Goal: Task Accomplishment & Management: Use online tool/utility

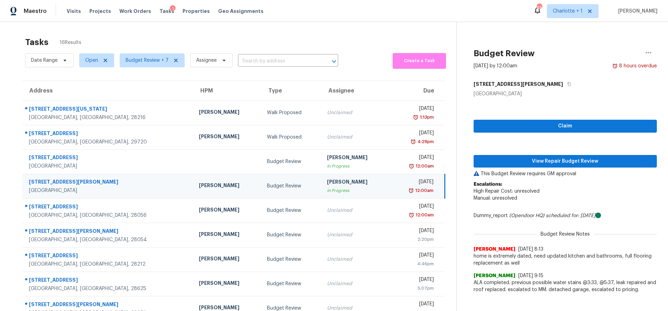
click at [171, 25] on div "Tasks 16 Results Date Range Open Budget Review + 7 Assignee ​ Create a Task Add…" at bounding box center [334, 193] width 668 height 342
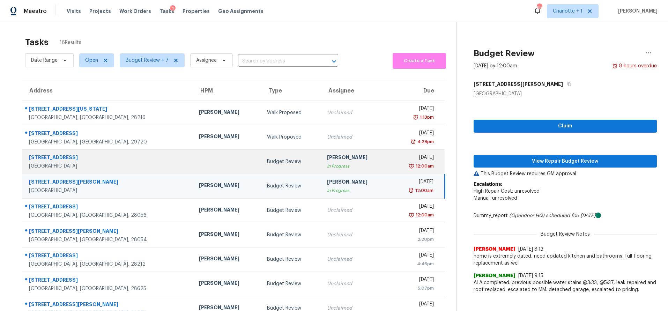
click at [131, 164] on td "6001 Brookstone Ridge Dr Winston Salem, NC, 27107" at bounding box center [107, 161] width 171 height 24
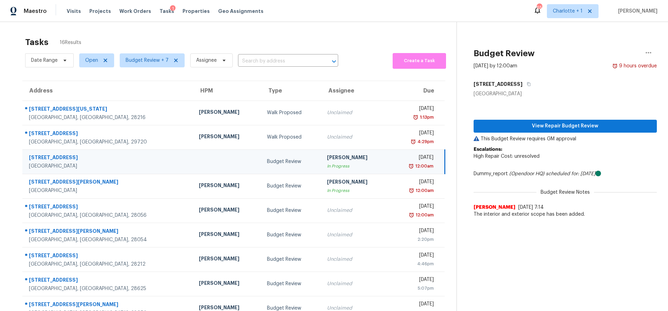
click at [188, 33] on div "Tasks 16 Results" at bounding box center [240, 42] width 431 height 18
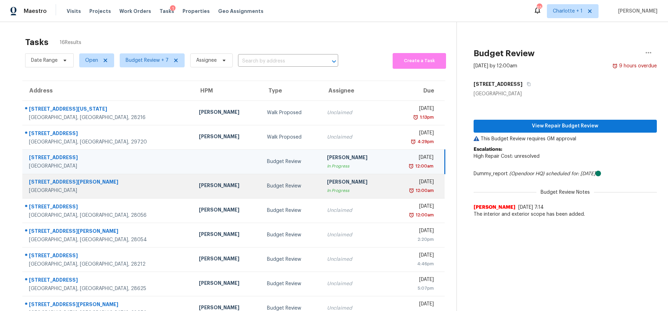
click at [199, 188] on div "[PERSON_NAME]" at bounding box center [227, 186] width 57 height 9
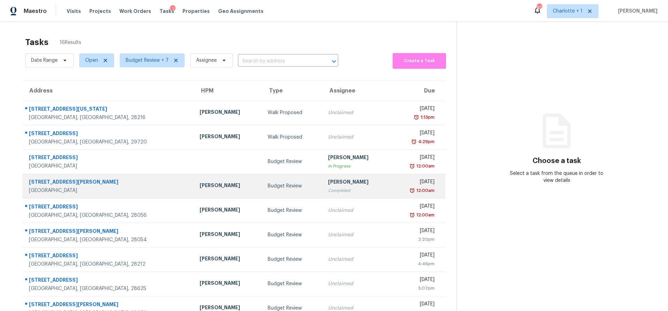
click at [194, 177] on td "[PERSON_NAME]" at bounding box center [228, 186] width 68 height 24
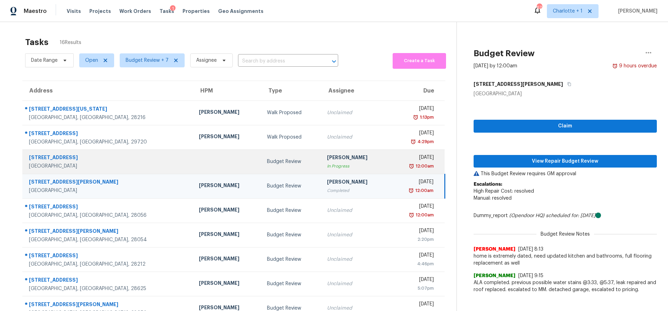
click at [193, 163] on td at bounding box center [227, 161] width 68 height 24
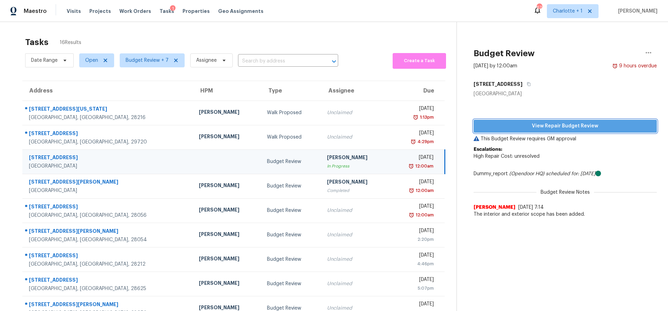
click at [502, 123] on span "View Repair Budget Review" at bounding box center [565, 126] width 172 height 9
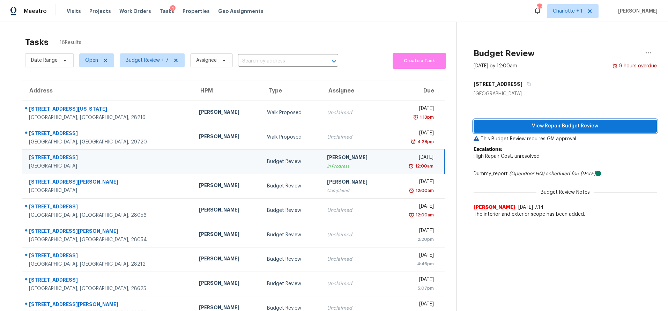
click at [573, 127] on span "View Repair Budget Review" at bounding box center [565, 126] width 172 height 9
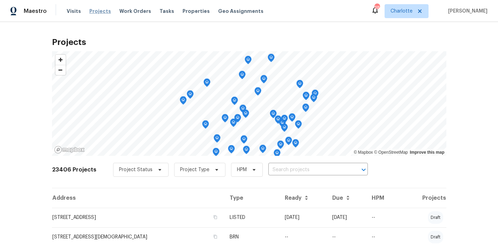
click at [90, 11] on span "Projects" at bounding box center [100, 11] width 22 height 7
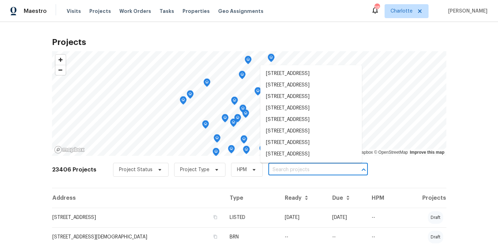
click at [285, 170] on input "text" at bounding box center [308, 170] width 80 height 11
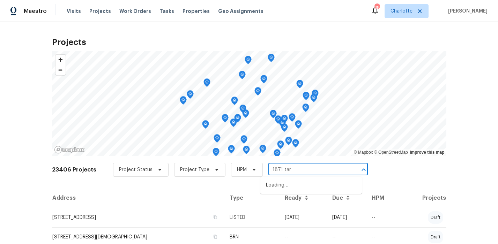
type input "1871 tara"
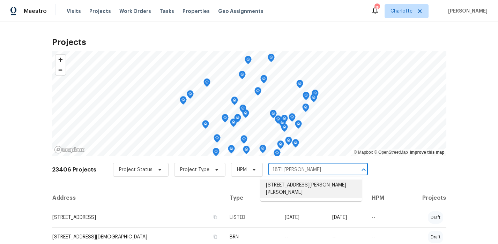
click at [287, 190] on li "1871 Tara Trl, Lancaster, SC 29720" at bounding box center [311, 189] width 102 height 19
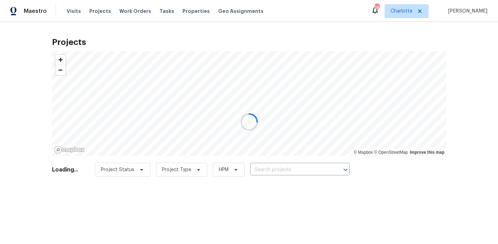
type input "1871 Tara Trl, Lancaster, SC 29720"
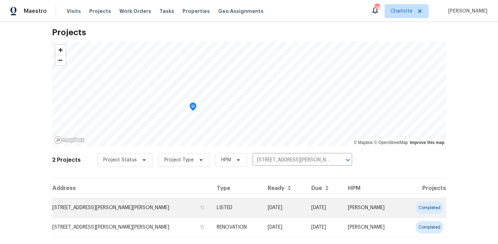
scroll to position [13, 0]
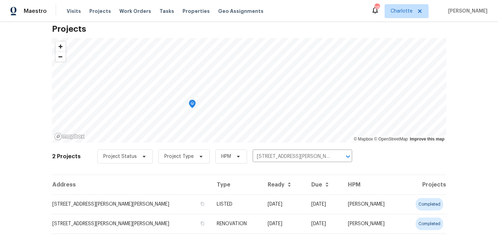
click at [148, 204] on td "1871 Tara Trl, Lancaster, SC 29720" at bounding box center [131, 205] width 159 height 20
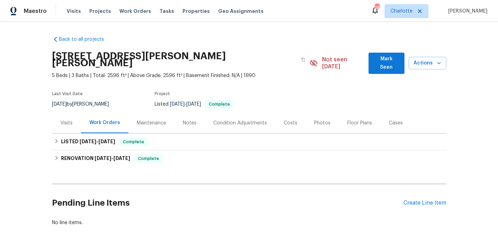
click at [284, 120] on div "Costs" at bounding box center [291, 123] width 14 height 7
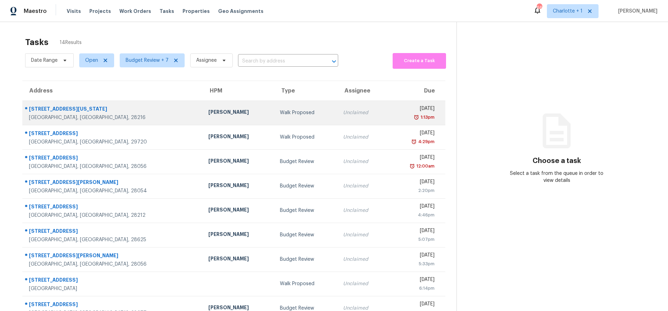
click at [211, 112] on div "[PERSON_NAME]" at bounding box center [238, 113] width 60 height 9
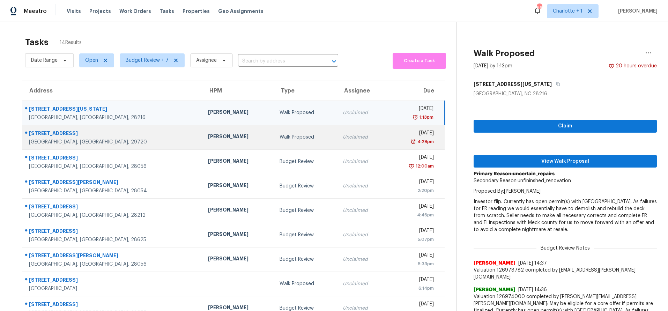
click at [280, 137] on div "Walk Proposed" at bounding box center [306, 137] width 52 height 7
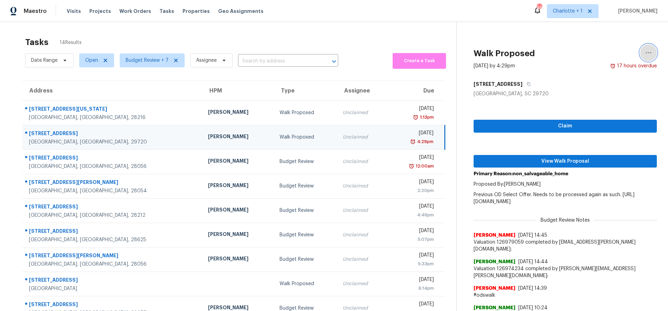
drag, startPoint x: 643, startPoint y: 53, endPoint x: 636, endPoint y: 58, distance: 8.8
click at [646, 53] on icon "button" at bounding box center [649, 52] width 6 height 1
click at [594, 56] on div "Cancel this task" at bounding box center [603, 54] width 54 height 7
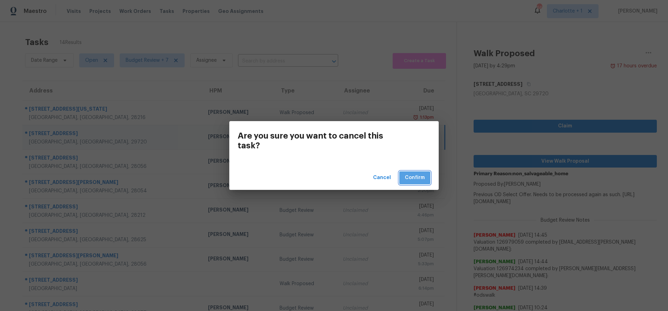
click at [415, 178] on span "Confirm" at bounding box center [415, 177] width 20 height 9
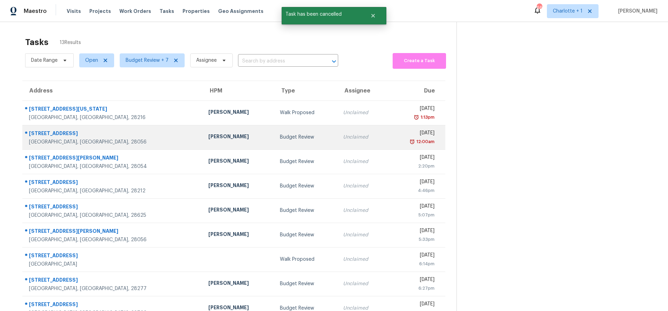
click at [203, 138] on td "[PERSON_NAME]" at bounding box center [239, 137] width 72 height 24
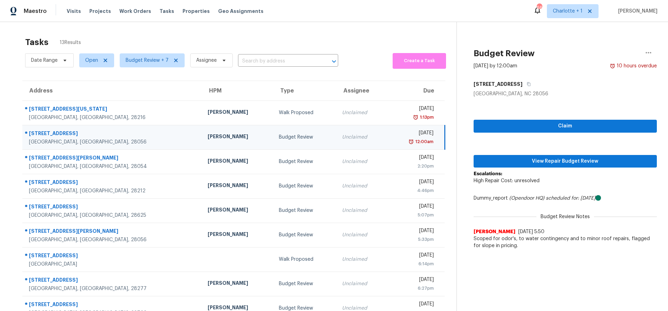
drag, startPoint x: 163, startPoint y: 131, endPoint x: 243, endPoint y: 148, distance: 81.1
click at [202, 131] on td "[PERSON_NAME]" at bounding box center [237, 137] width 71 height 24
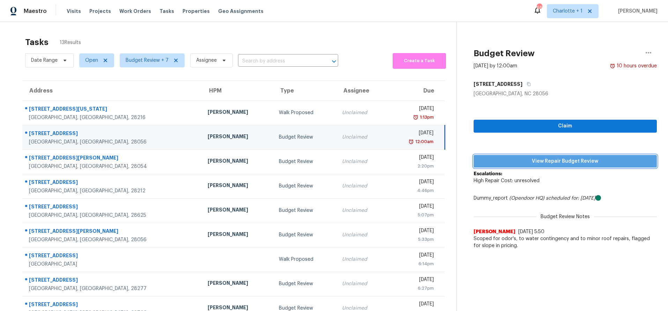
click at [505, 157] on span "View Repair Budget Review" at bounding box center [565, 161] width 172 height 9
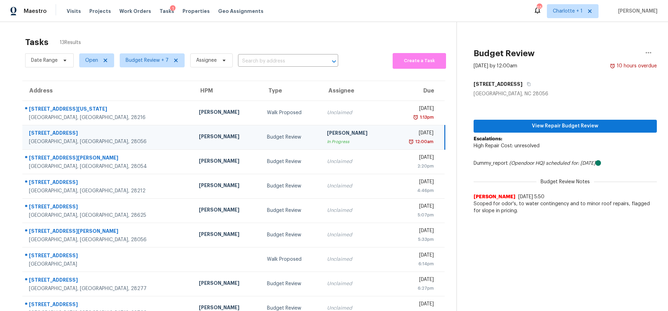
click at [125, 143] on div "Gastonia, NC, 28056" at bounding box center [108, 141] width 159 height 7
click at [521, 129] on span "View Repair Budget Review" at bounding box center [565, 126] width 172 height 9
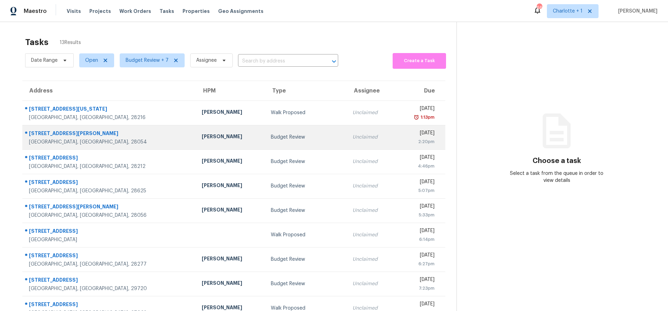
click at [271, 140] on div "Budget Review" at bounding box center [306, 137] width 71 height 7
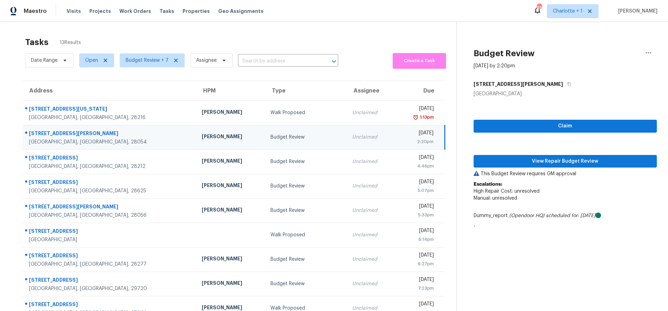
click at [120, 134] on div "[STREET_ADDRESS][PERSON_NAME]" at bounding box center [110, 134] width 162 height 9
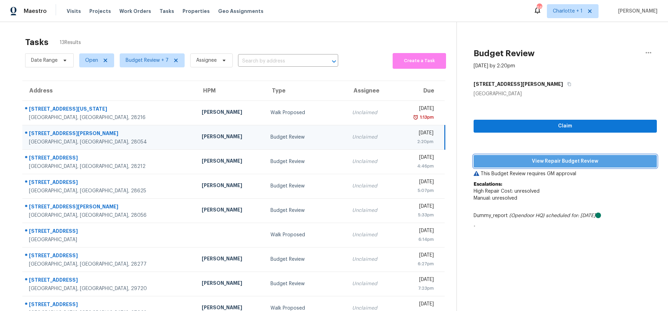
click at [521, 160] on span "View Repair Budget Review" at bounding box center [565, 161] width 172 height 9
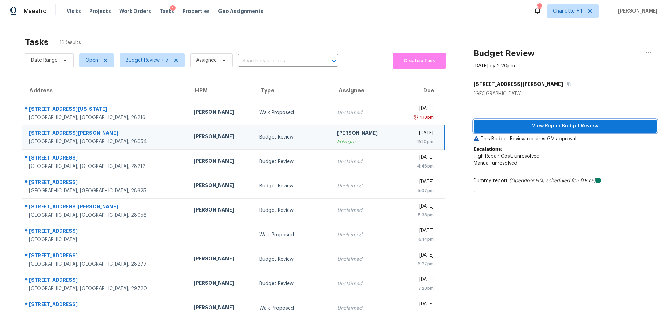
click at [535, 128] on span "View Repair Budget Review" at bounding box center [565, 126] width 172 height 9
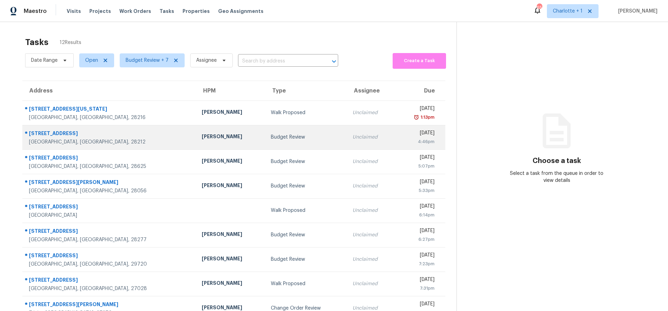
click at [114, 137] on div "[STREET_ADDRESS]" at bounding box center [110, 134] width 162 height 9
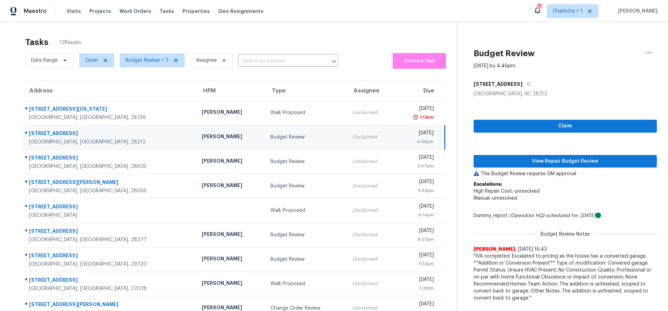
click at [110, 127] on td "1421 Fox Run Dr Charlotte, NC, 28212" at bounding box center [109, 137] width 174 height 24
click at [401, 143] on div "4:46pm" at bounding box center [417, 141] width 33 height 7
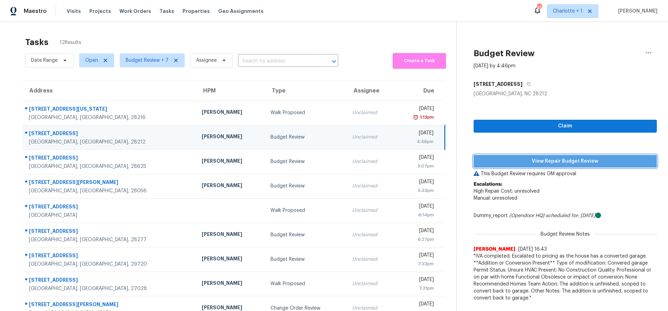
click at [528, 164] on span "View Repair Budget Review" at bounding box center [565, 161] width 172 height 9
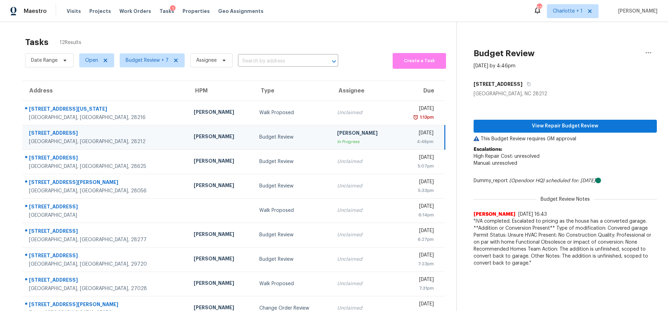
click at [188, 134] on td "[PERSON_NAME]" at bounding box center [221, 137] width 66 height 24
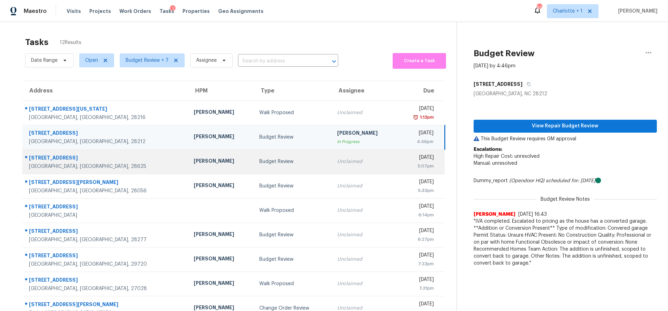
scroll to position [58, 0]
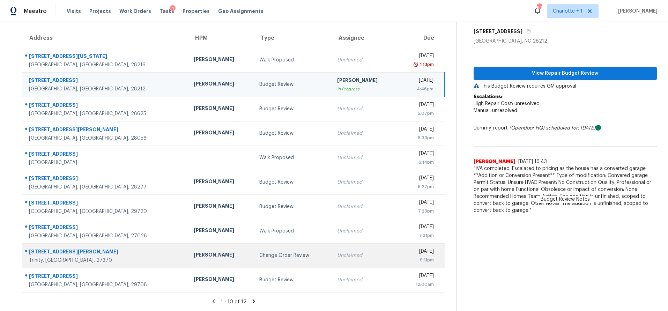
click at [205, 258] on td "[PERSON_NAME]" at bounding box center [221, 255] width 66 height 24
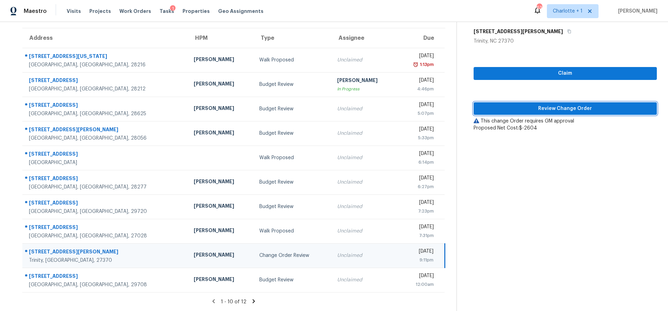
click at [529, 104] on span "Review Change Order" at bounding box center [565, 108] width 172 height 9
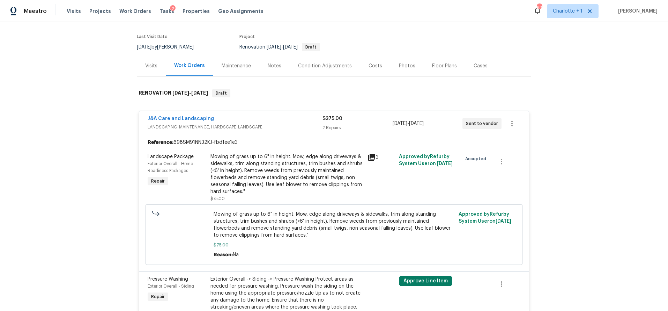
scroll to position [130, 0]
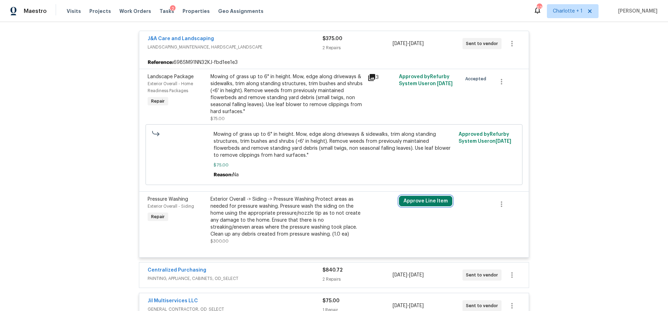
click at [422, 199] on button "Approve Line Item" at bounding box center [425, 201] width 53 height 10
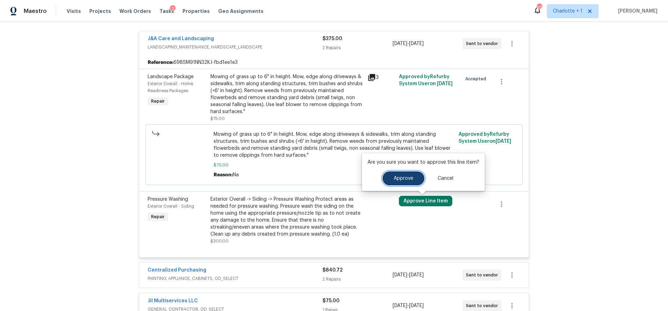
click at [410, 178] on span "Approve" at bounding box center [404, 178] width 20 height 5
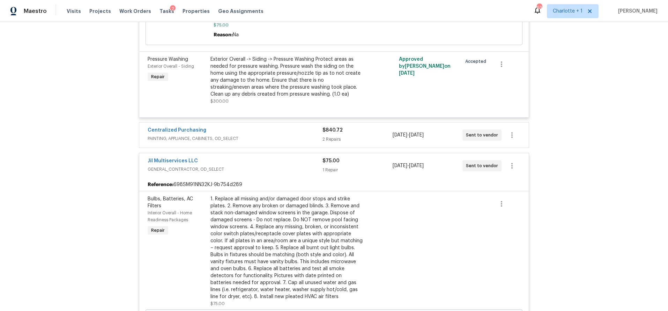
scroll to position [276, 0]
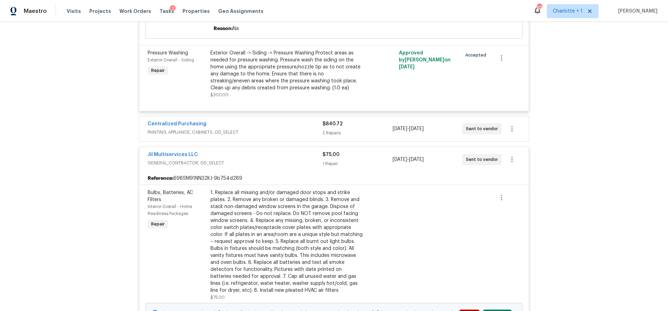
click at [369, 118] on div "Centralized Purchasing PAINTING, APPLIANCE, CABINETS, OD_SELECT $840.72 2 Repai…" at bounding box center [334, 128] width 390 height 25
click at [369, 131] on div "2 Repairs" at bounding box center [358, 132] width 70 height 7
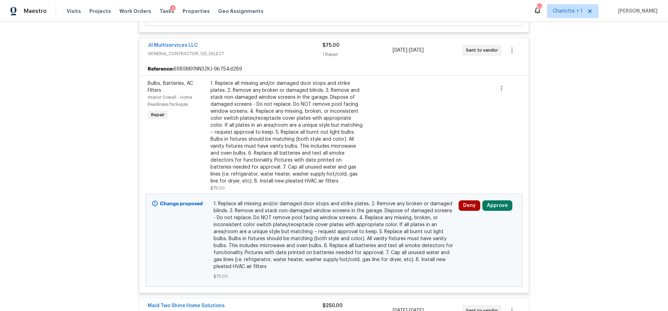
scroll to position [541, 0]
click at [491, 205] on button "Approve" at bounding box center [497, 205] width 30 height 10
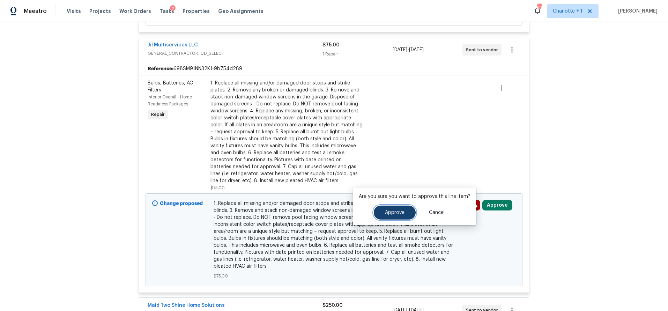
click at [412, 212] on button "Approve" at bounding box center [395, 213] width 42 height 14
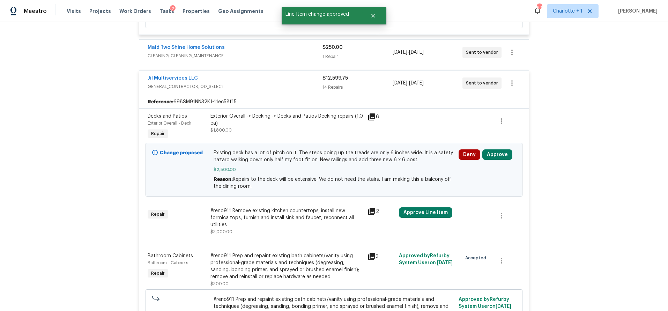
scroll to position [818, 0]
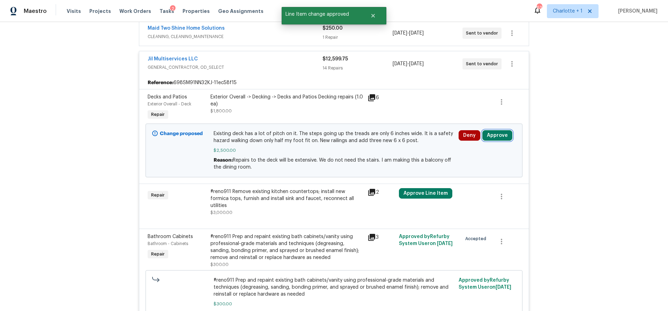
click at [491, 137] on button "Approve" at bounding box center [497, 135] width 30 height 10
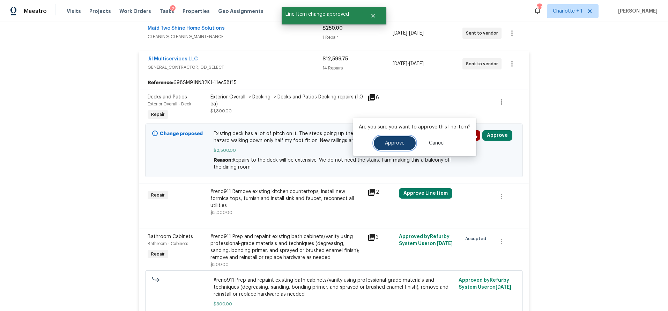
click at [399, 143] on span "Approve" at bounding box center [395, 143] width 20 height 5
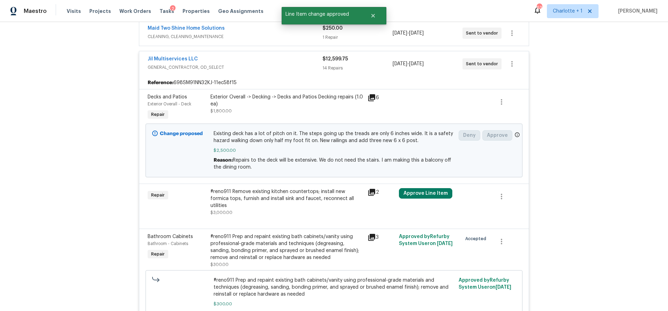
scroll to position [729, 0]
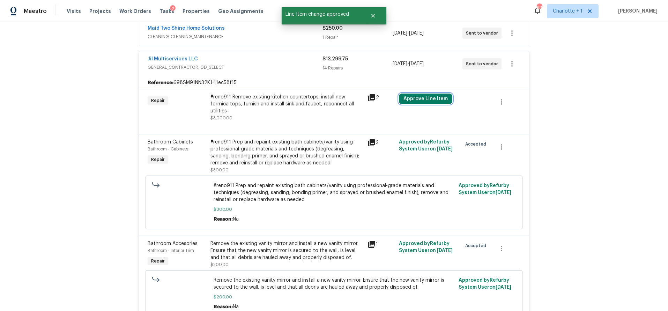
click at [442, 102] on button "Approve Line Item" at bounding box center [425, 99] width 53 height 10
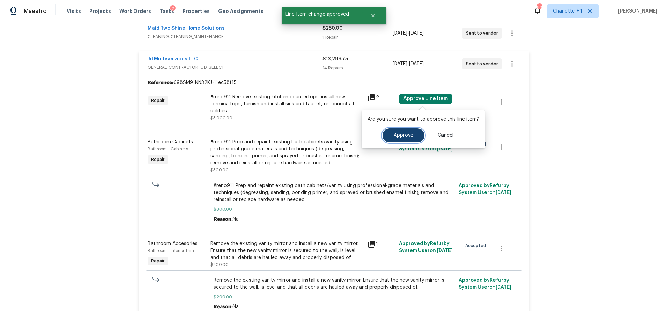
click at [396, 137] on span "Approve" at bounding box center [404, 135] width 20 height 5
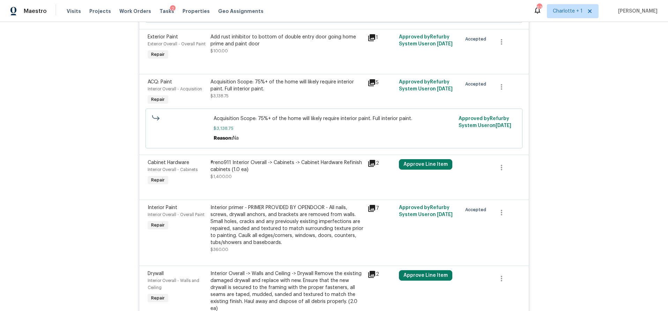
scroll to position [1485, 0]
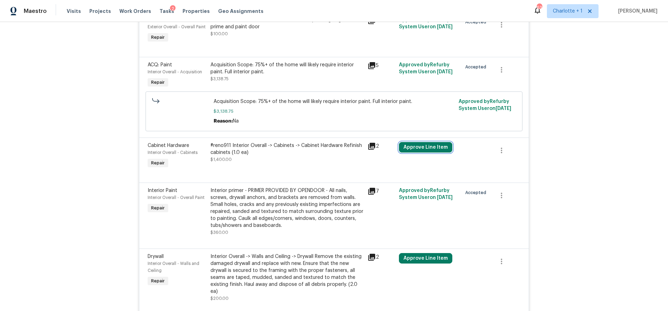
drag, startPoint x: 420, startPoint y: 141, endPoint x: 415, endPoint y: 142, distance: 4.6
click at [420, 142] on button "Approve Line Item" at bounding box center [425, 147] width 53 height 10
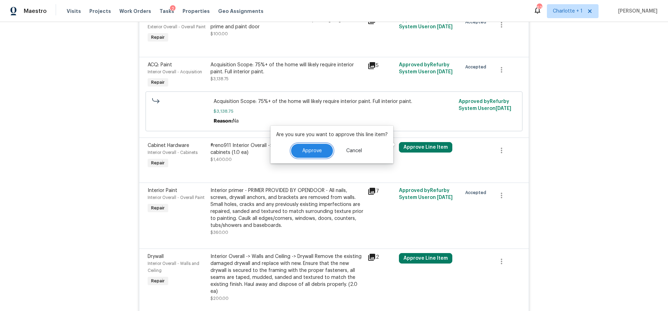
drag, startPoint x: 325, startPoint y: 148, endPoint x: 322, endPoint y: 158, distance: 9.7
click at [325, 148] on button "Approve" at bounding box center [312, 151] width 42 height 14
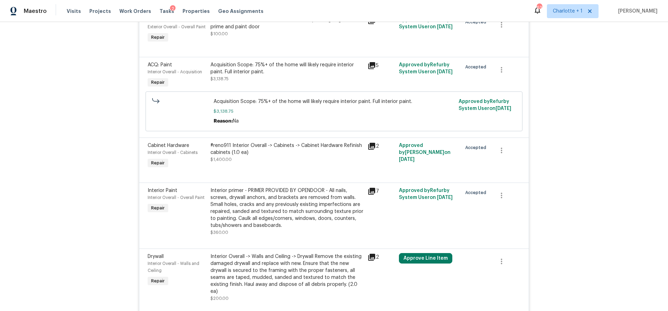
drag, startPoint x: 424, startPoint y: 248, endPoint x: 422, endPoint y: 252, distance: 3.9
click at [424, 249] on div "Drywall Interior Overall - Walls and Ceiling Repair Interior Overall -> Walls a…" at bounding box center [334, 282] width 390 height 66
click at [421, 254] on button "Approve Line Item" at bounding box center [425, 258] width 53 height 10
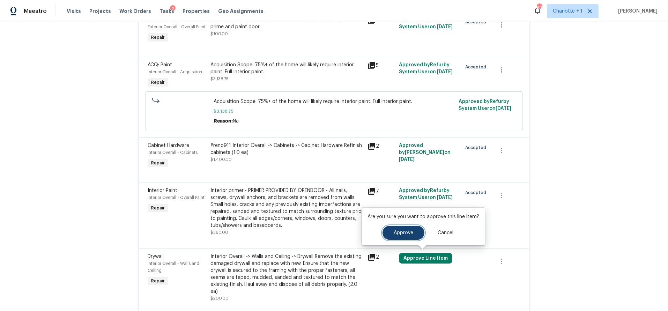
click at [400, 236] on button "Approve" at bounding box center [404, 233] width 42 height 14
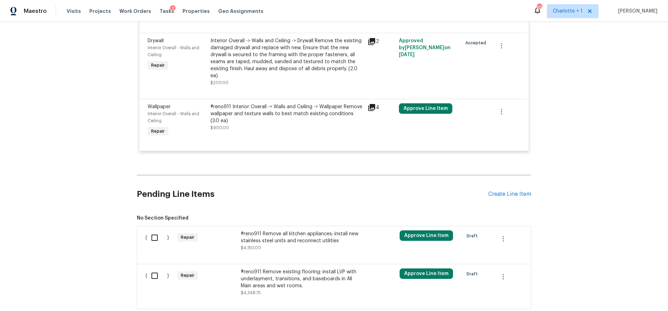
scroll to position [1717, 0]
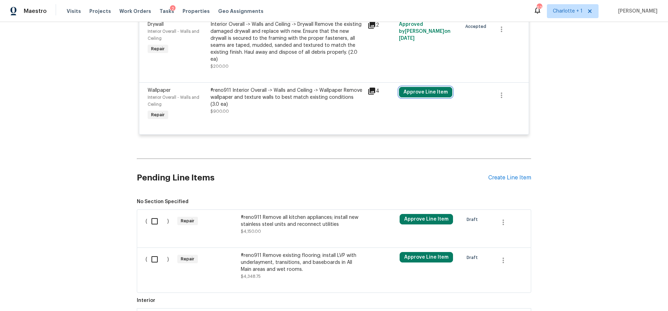
click at [439, 91] on button "Approve Line Item" at bounding box center [425, 92] width 53 height 10
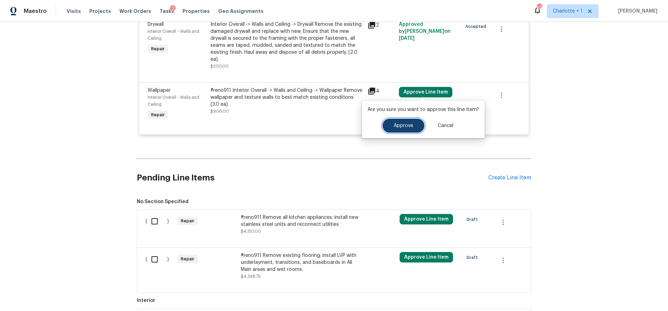
click at [406, 125] on span "Approve" at bounding box center [404, 125] width 20 height 5
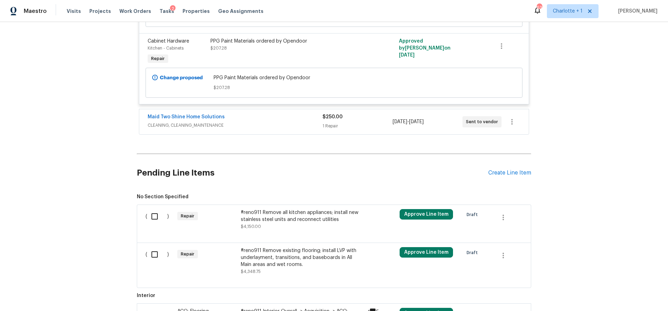
scroll to position [1501, 0]
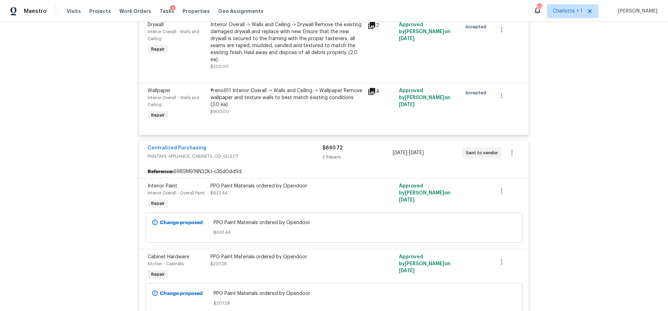
click at [428, 222] on span "PPG Paint Materials ordered by Opendoor" at bounding box center [334, 222] width 241 height 7
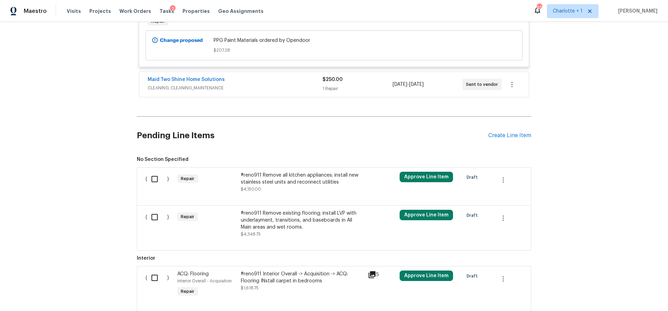
scroll to position [1755, 0]
click at [422, 177] on button "Approve Line Item" at bounding box center [426, 176] width 53 height 10
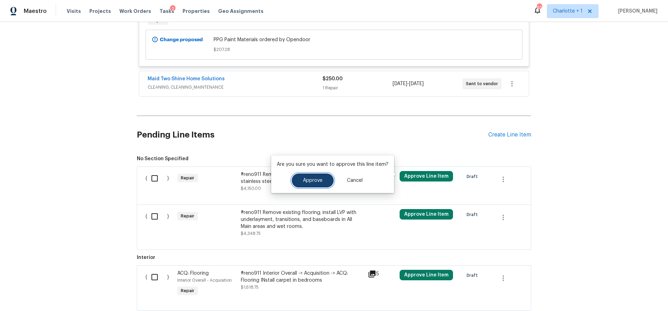
click at [307, 181] on span "Approve" at bounding box center [313, 180] width 20 height 5
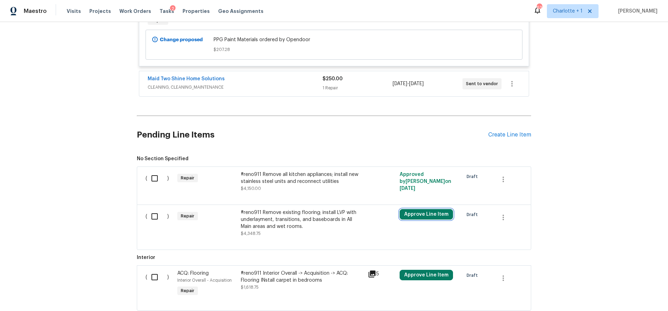
click at [418, 209] on button "Approve Line Item" at bounding box center [426, 214] width 53 height 10
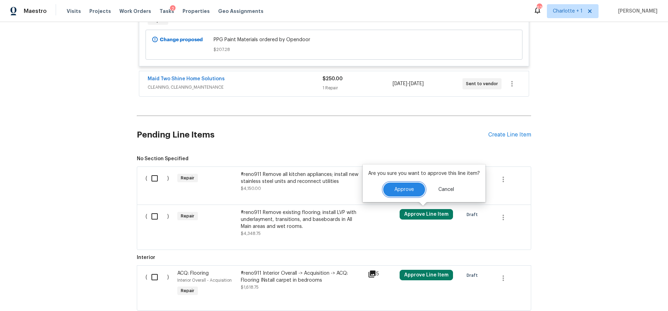
drag, startPoint x: 398, startPoint y: 188, endPoint x: 398, endPoint y: 220, distance: 32.1
click at [398, 188] on span "Approve" at bounding box center [404, 189] width 20 height 5
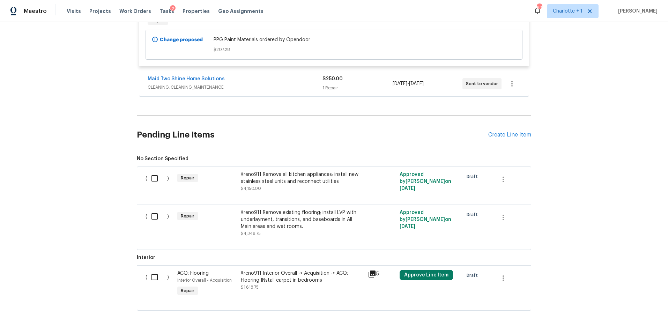
click at [425, 285] on div "Approve Line Item" at bounding box center [430, 284] width 64 height 32
click at [424, 276] on button "Approve Line Item" at bounding box center [426, 275] width 53 height 10
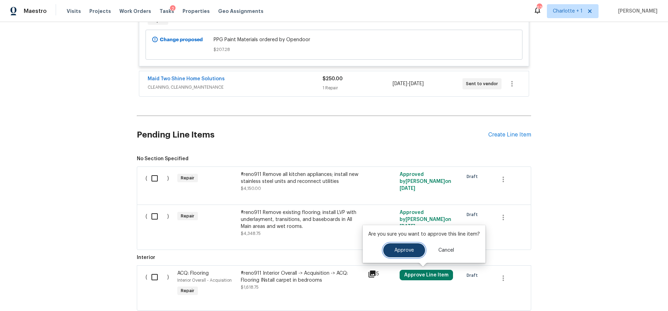
click at [394, 252] on span "Approve" at bounding box center [404, 250] width 20 height 5
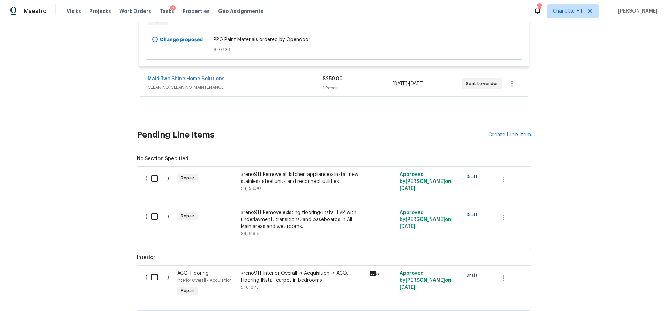
scroll to position [1806, 0]
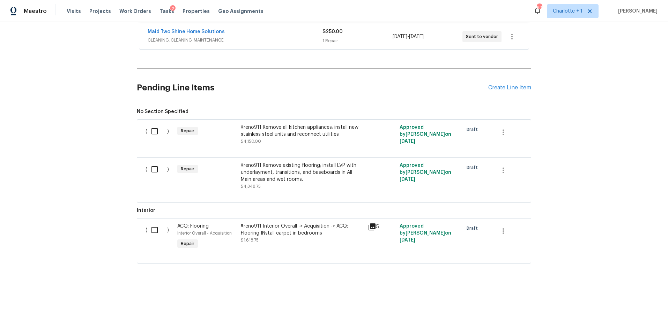
click at [372, 223] on icon at bounding box center [372, 227] width 8 height 8
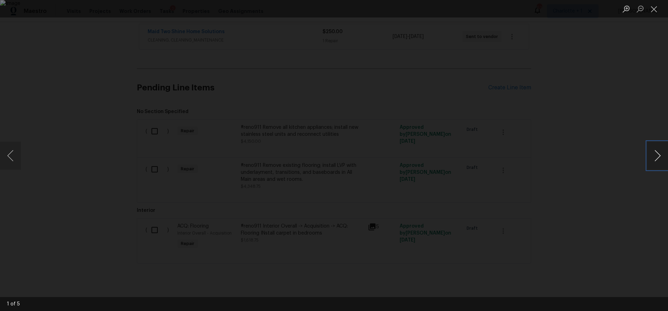
click at [662, 158] on button "Next image" at bounding box center [657, 156] width 21 height 28
click at [578, 132] on div "Lightbox" at bounding box center [334, 155] width 668 height 311
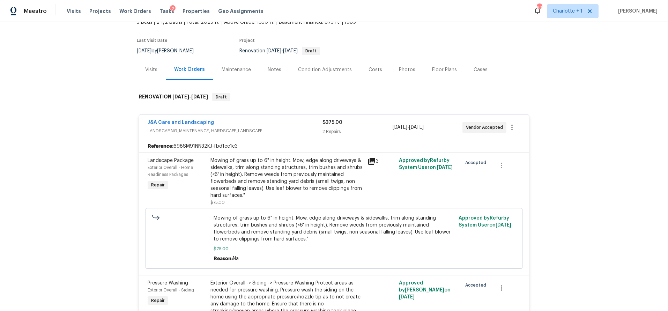
scroll to position [0, 0]
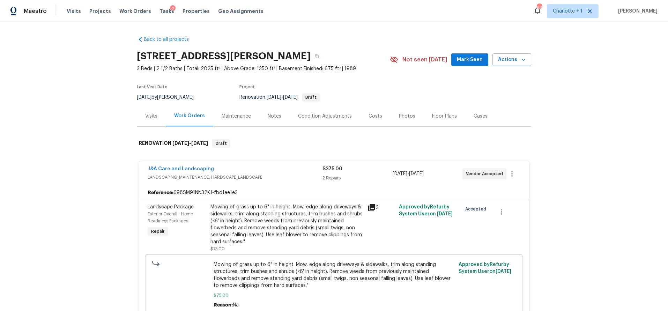
click at [373, 115] on div "Costs" at bounding box center [376, 116] width 14 height 7
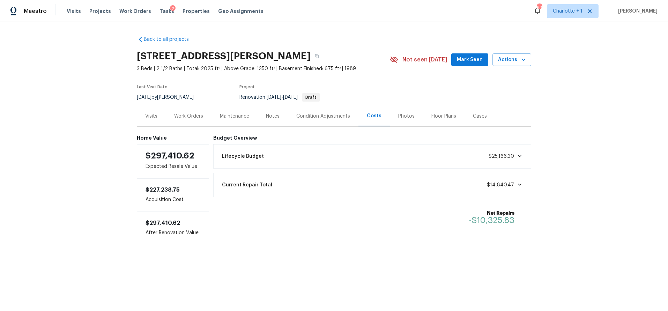
click at [57, 124] on div "Back to all projects 2286 Lynn Cir E, Trinity, NC 27370 3 Beds | 2 1/2 Baths | …" at bounding box center [334, 154] width 668 height 265
drag, startPoint x: 582, startPoint y: 123, endPoint x: 549, endPoint y: 104, distance: 38.0
click at [576, 118] on div "Back to all projects 2286 Lynn Cir E, Trinity, NC 27370 3 Beds | 2 1/2 Baths | …" at bounding box center [334, 154] width 668 height 265
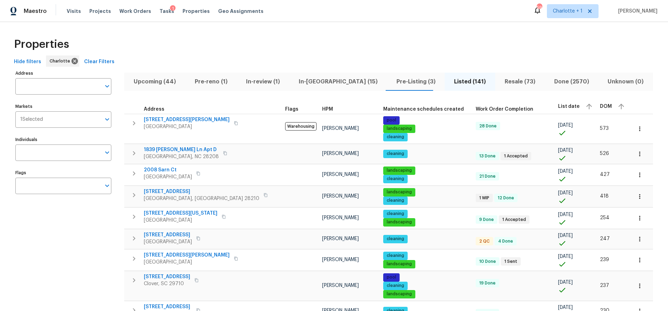
click at [317, 45] on div "Properties" at bounding box center [334, 44] width 646 height 22
click at [620, 51] on div "Properties" at bounding box center [334, 44] width 646 height 22
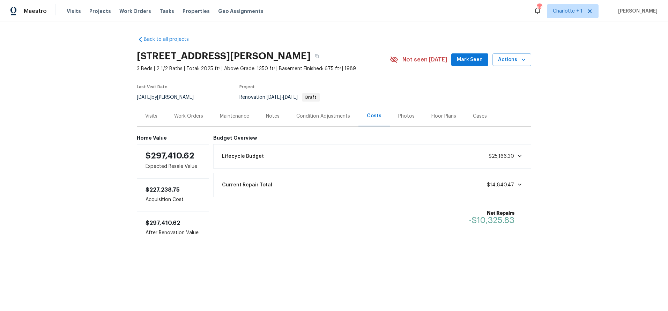
click at [85, 44] on div "Back to all projects [STREET_ADDRESS][PERSON_NAME] 3 Beds | 2 1/2 Baths | Total…" at bounding box center [334, 154] width 668 height 265
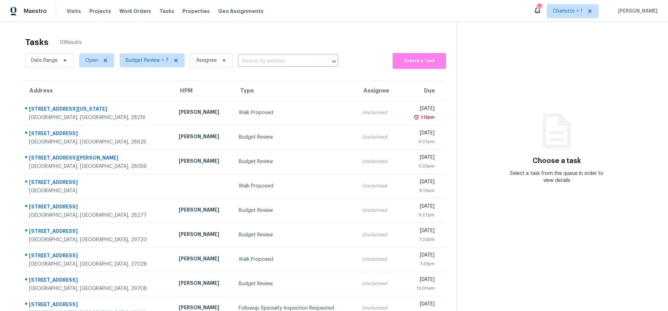
drag, startPoint x: 106, startPoint y: 27, endPoint x: 112, endPoint y: 35, distance: 10.1
click at [106, 27] on div "Tasks 10 Results Date Range Open Budget Review + 7 Assignee ​ Create a Task Add…" at bounding box center [334, 186] width 668 height 329
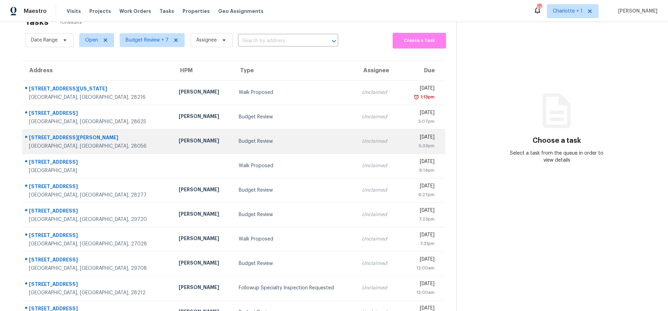
scroll to position [45, 0]
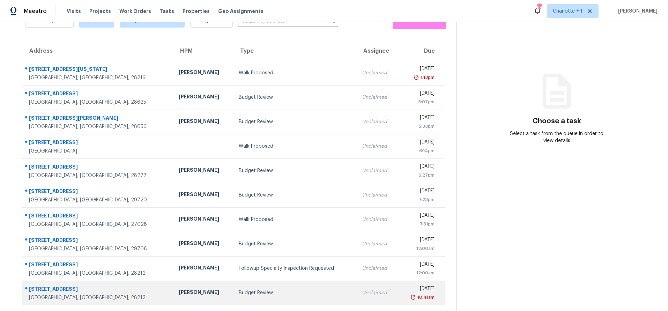
click at [173, 293] on td "Jason Bouque" at bounding box center [203, 293] width 60 height 24
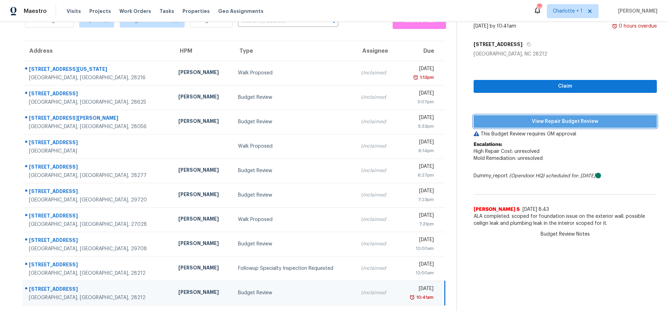
click at [522, 118] on span "View Repair Budget Review" at bounding box center [565, 121] width 172 height 9
